Goal: Task Accomplishment & Management: Manage account settings

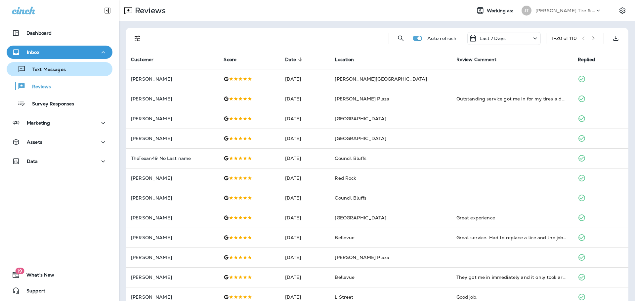
click at [44, 69] on p "Text Messages" at bounding box center [46, 70] width 40 height 6
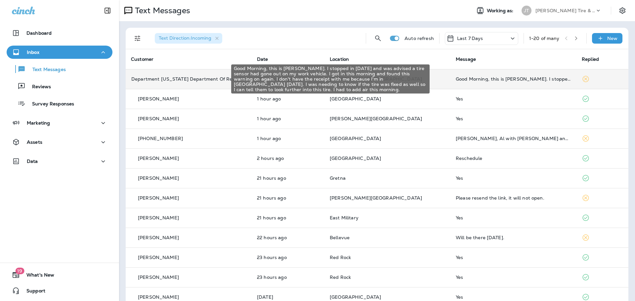
click at [492, 81] on div "Good Morning, this is [PERSON_NAME]. I stopped in [DATE] and was advised a tire…" at bounding box center [513, 78] width 115 height 5
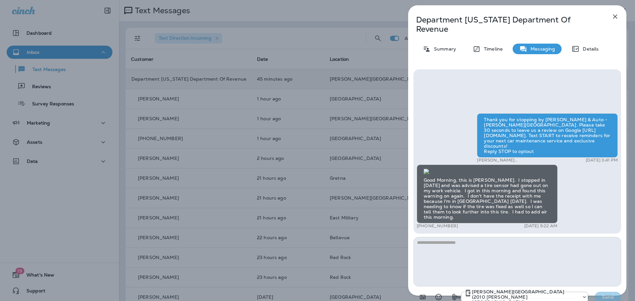
click at [615, 18] on icon "button" at bounding box center [615, 17] width 8 height 8
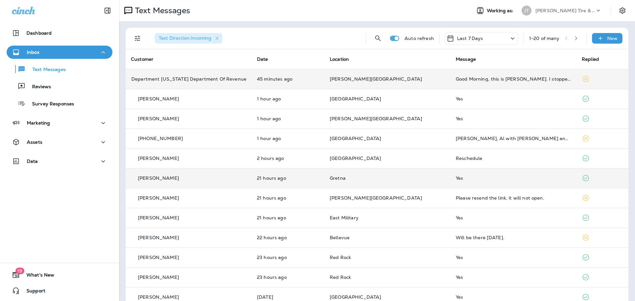
scroll to position [33, 0]
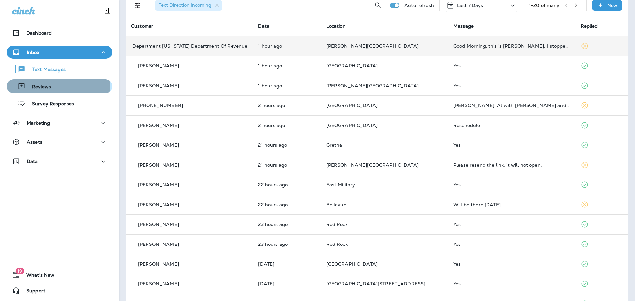
click at [52, 82] on div "Reviews" at bounding box center [59, 86] width 101 height 10
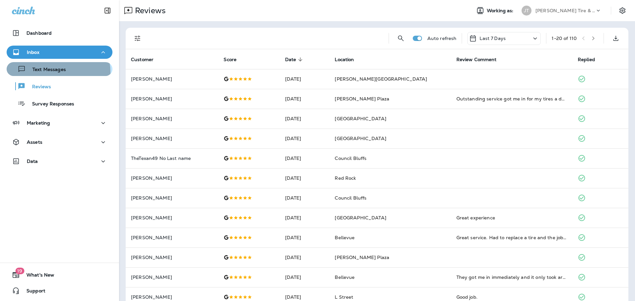
click at [56, 72] on p "Text Messages" at bounding box center [46, 70] width 40 height 6
